Goal: Task Accomplishment & Management: Manage account settings

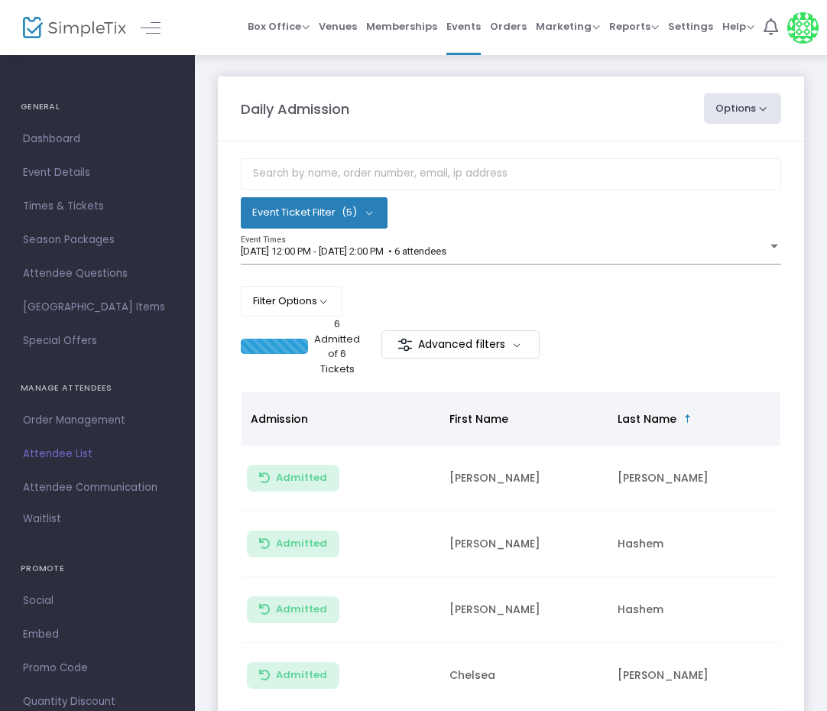
drag, startPoint x: 534, startPoint y: 241, endPoint x: 537, endPoint y: 230, distance: 11.9
click at [537, 230] on div "Event Ticket Filter (5) Select All First Child Open Play Additional Child Open …" at bounding box center [511, 237] width 540 height 158
click at [559, 242] on div "[DATE] 12:00 PM - [DATE] 2:00 PM • 6 attendees Event Times" at bounding box center [511, 250] width 540 height 29
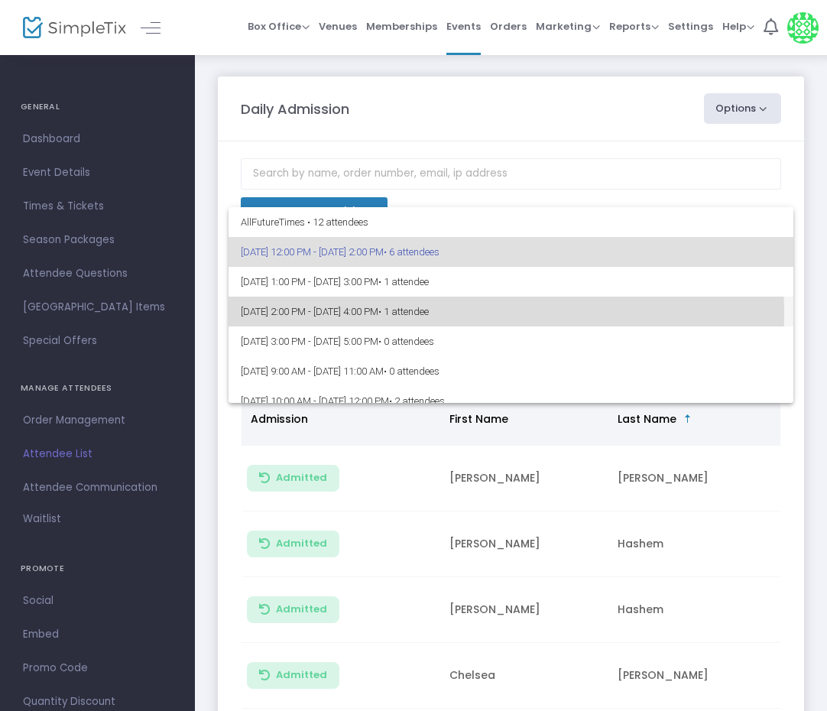
click at [400, 313] on span "[DATE] 2:00 PM - [DATE] 4:00 PM • 1 attendee" at bounding box center [511, 311] width 540 height 30
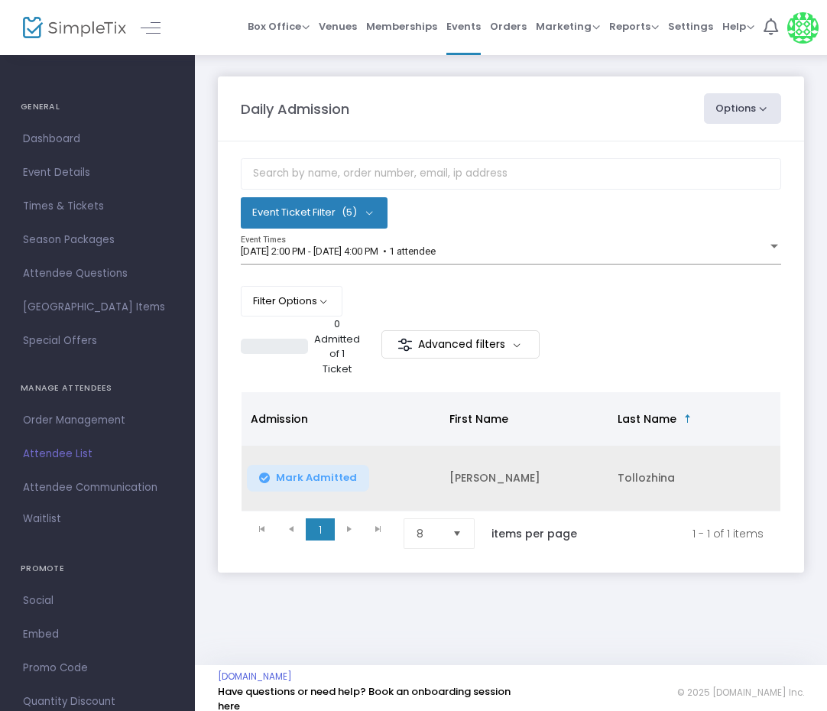
click at [325, 477] on span "Mark Admitted" at bounding box center [316, 477] width 81 height 12
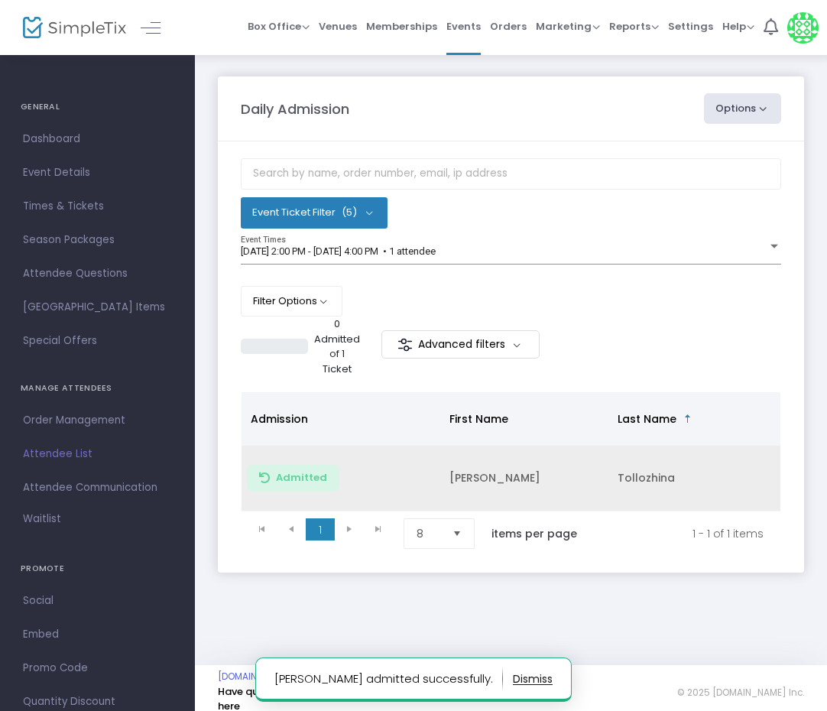
click at [453, 482] on td "[PERSON_NAME]" at bounding box center [524, 478] width 168 height 66
click at [455, 481] on td "[PERSON_NAME]" at bounding box center [524, 478] width 168 height 66
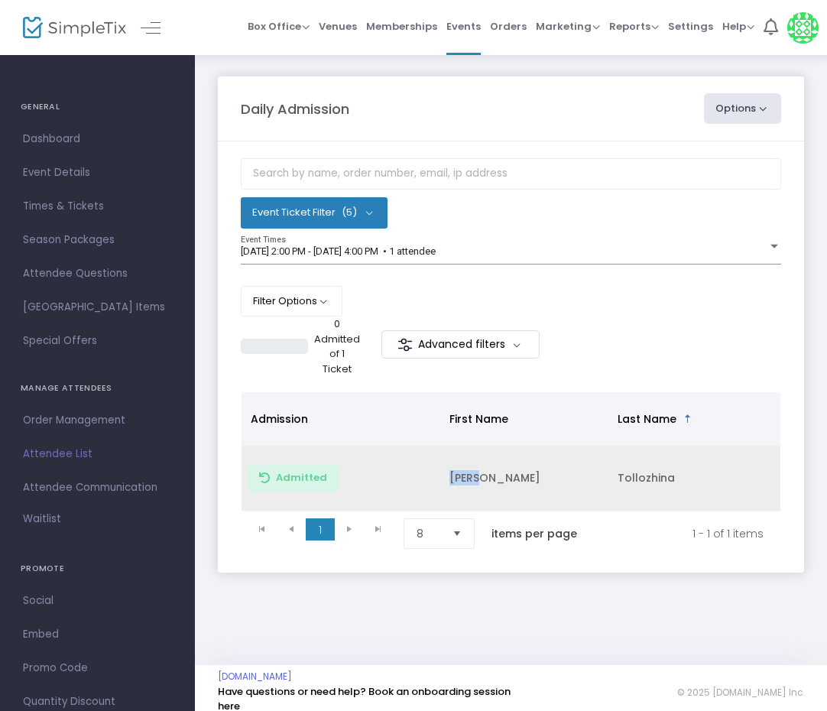
copy td "[PERSON_NAME]"
